Goal: Find specific page/section: Find specific page/section

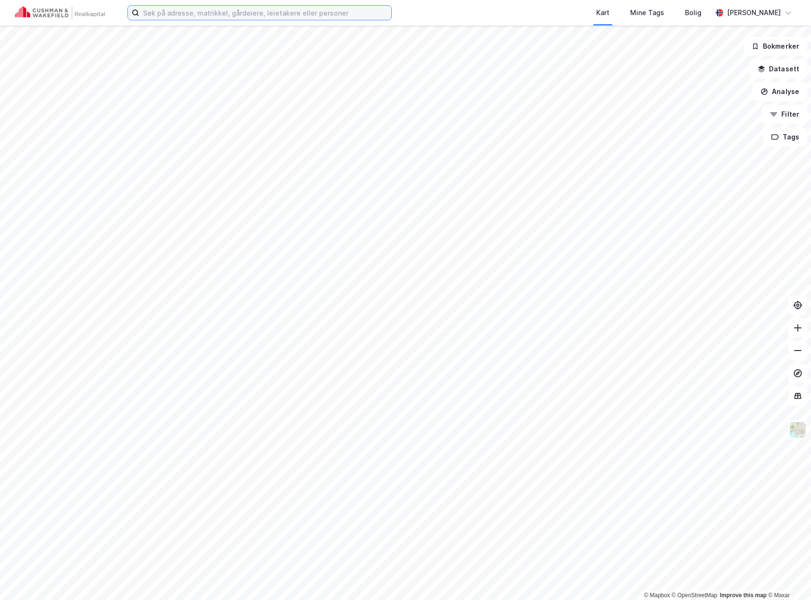
click at [171, 12] on input at bounding box center [265, 13] width 252 height 14
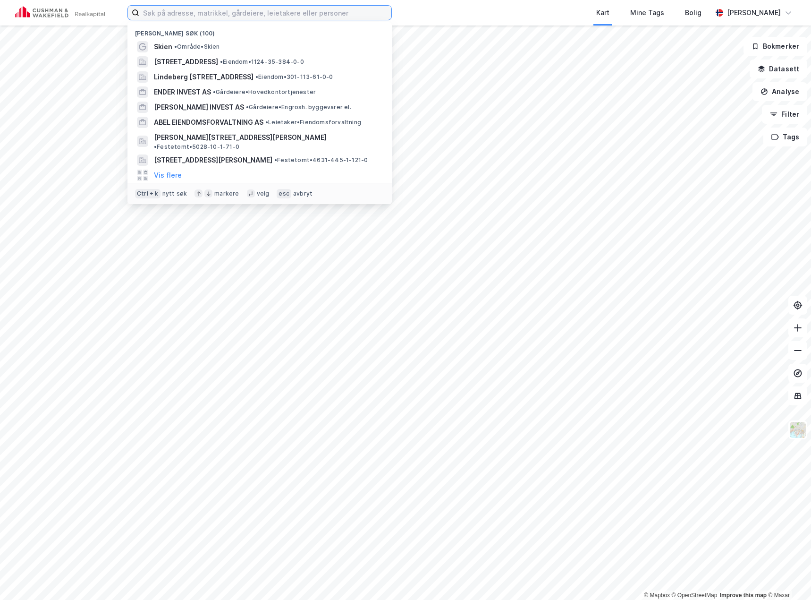
paste input "3907-422/1/212/0"
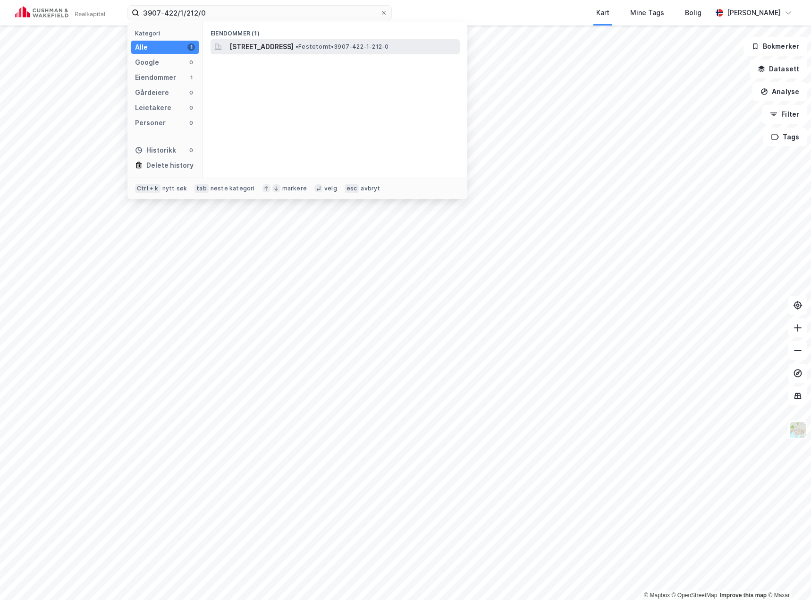
click at [256, 46] on span "[STREET_ADDRESS]" at bounding box center [261, 46] width 64 height 11
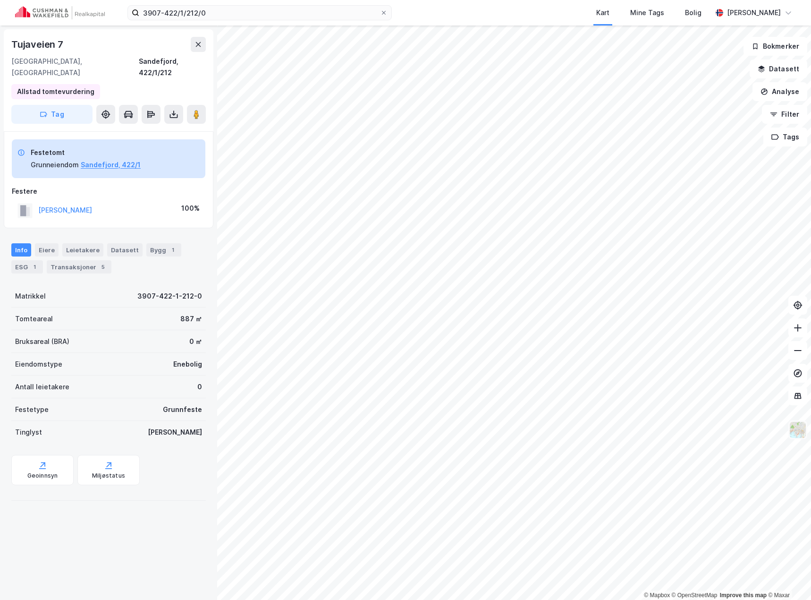
click at [801, 431] on img at bounding box center [798, 430] width 18 height 18
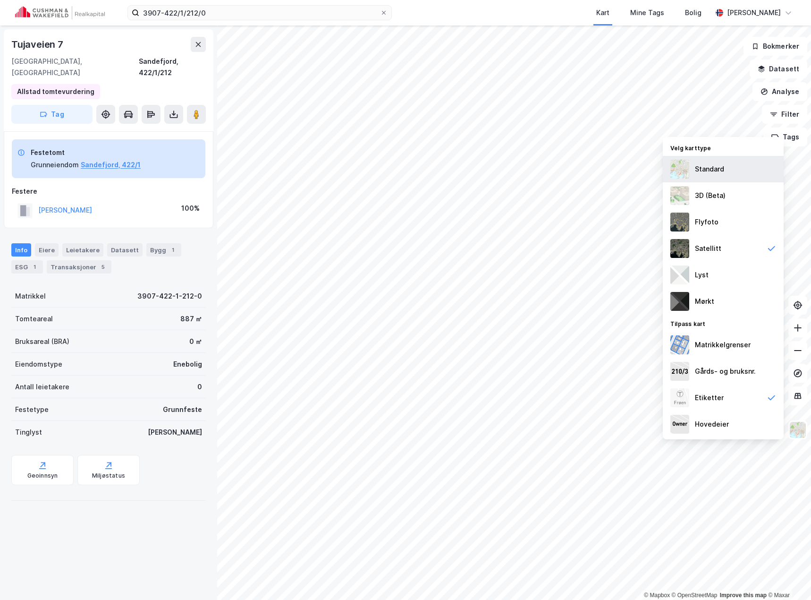
click at [724, 175] on div "Standard" at bounding box center [723, 169] width 121 height 26
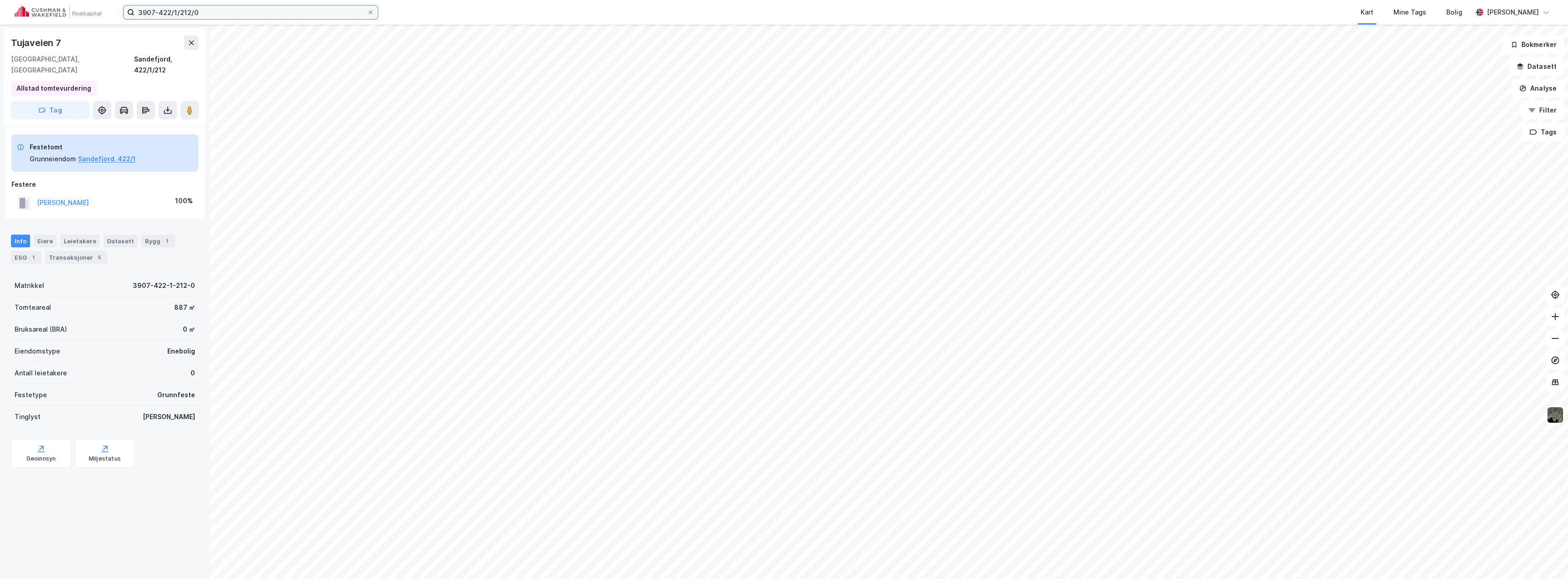
click at [257, 18] on input "3907-422/1/212/0" at bounding box center [250, 13] width 233 height 14
paste input "105-2063/1/158"
type input "3105-2063/1/158/0"
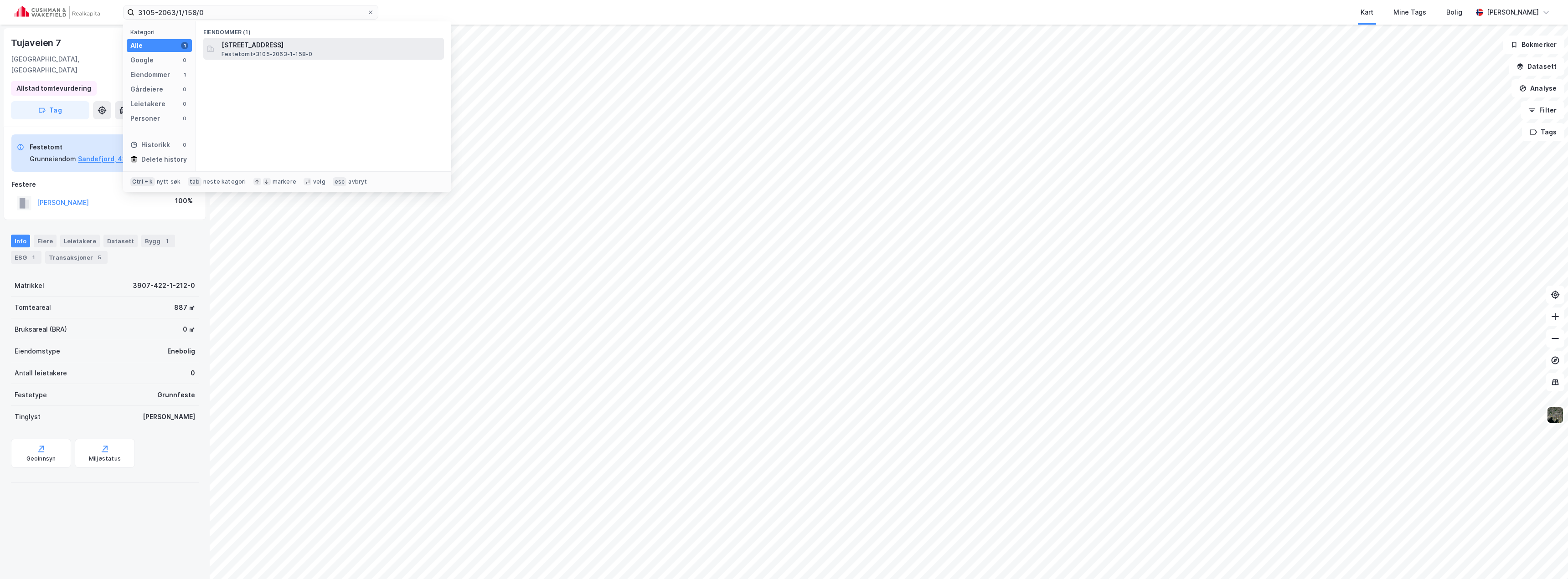
click at [289, 49] on span "[STREET_ADDRESS]" at bounding box center [330, 44] width 219 height 11
